Goal: Task Accomplishment & Management: Manage account settings

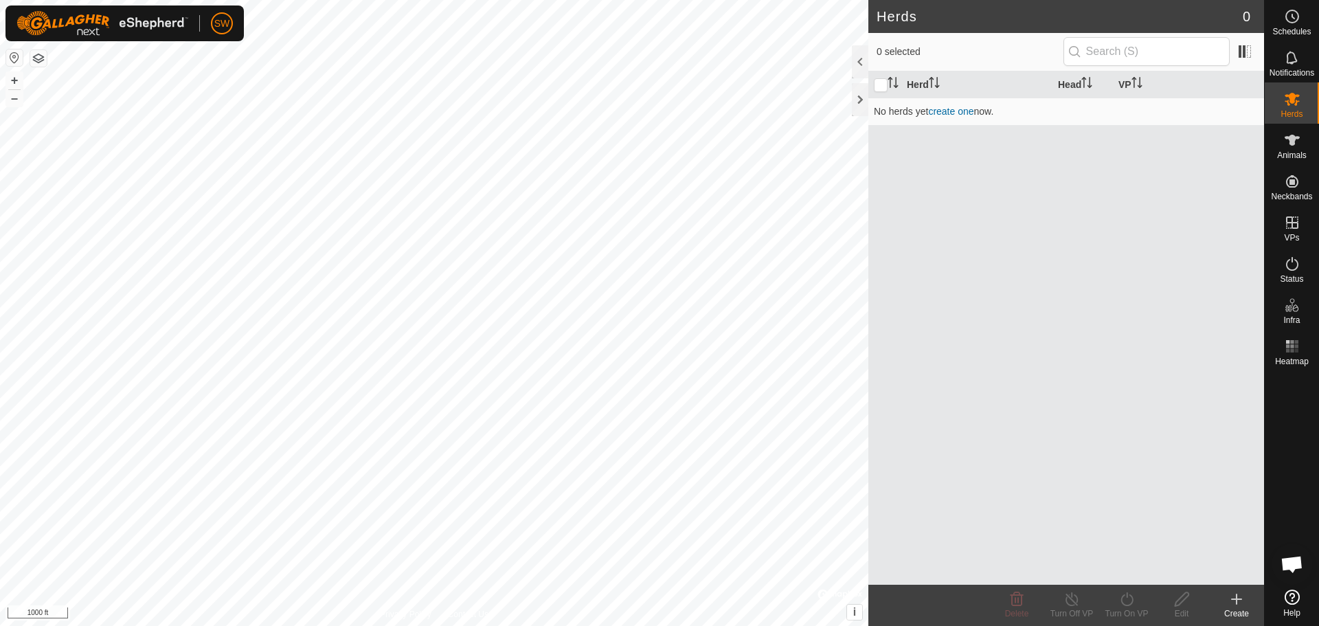
click at [1297, 600] on icon at bounding box center [1291, 596] width 15 height 15
click at [229, 23] on span "SW" at bounding box center [222, 23] width 16 height 14
click at [245, 110] on link "Logout" at bounding box center [285, 106] width 136 height 22
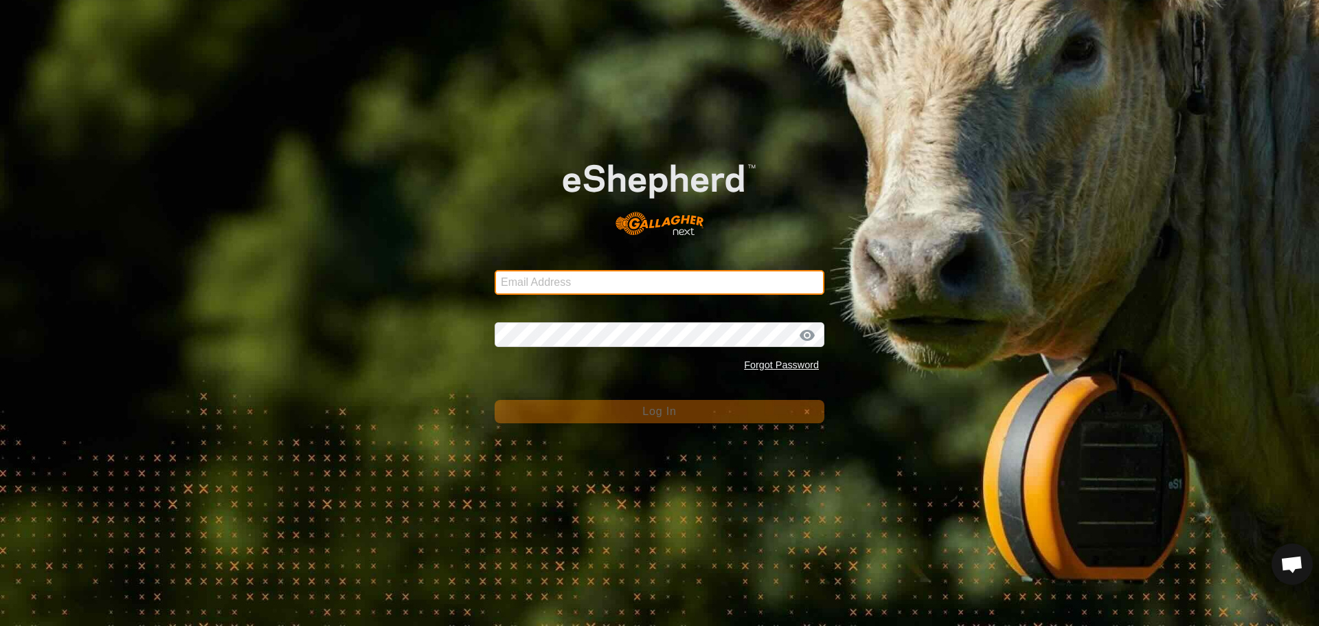
type input "[EMAIL_ADDRESS][DOMAIN_NAME]"
